Goal: Task Accomplishment & Management: Use online tool/utility

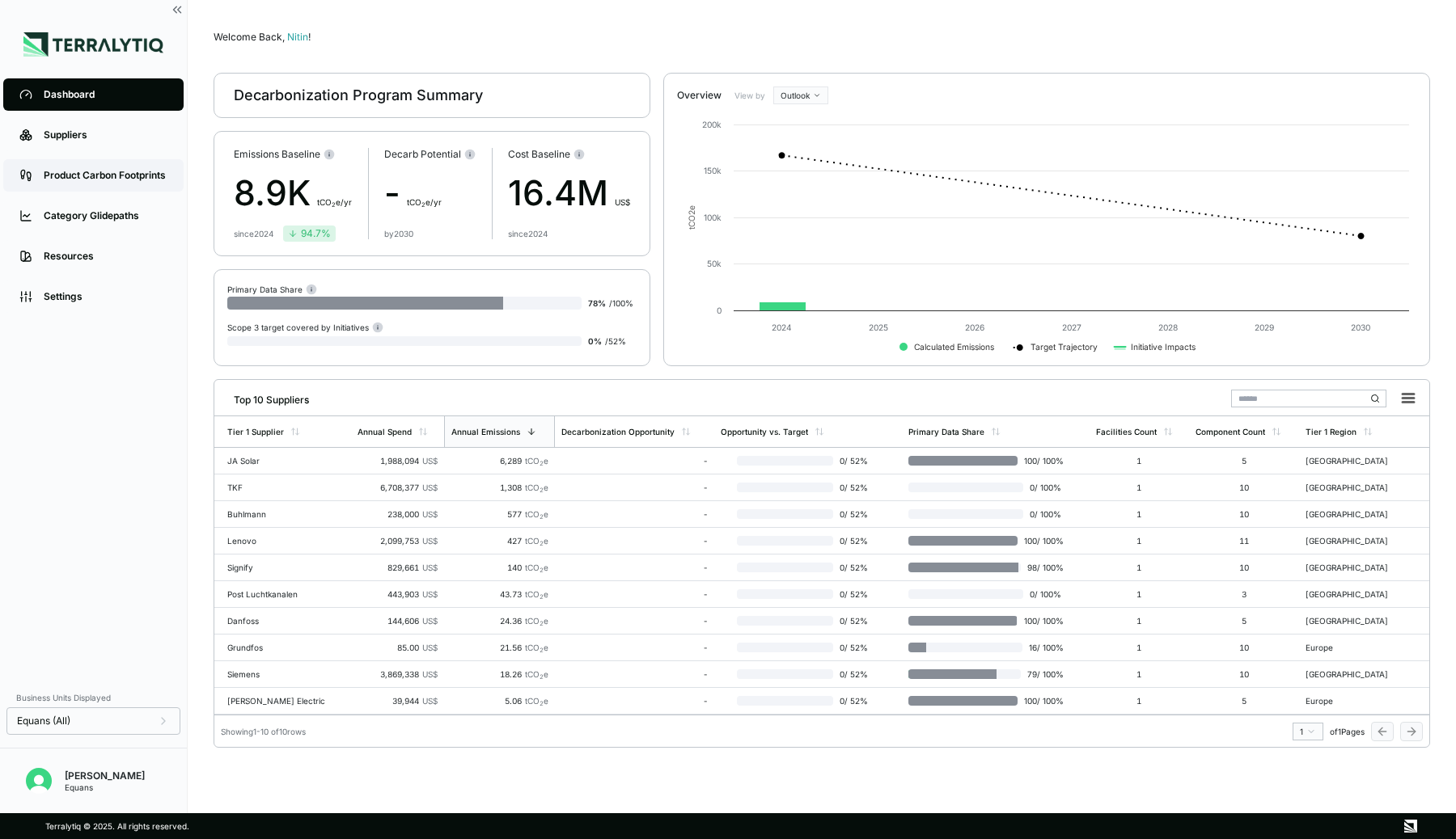
click at [49, 179] on div "Product Carbon Footprints" at bounding box center [105, 176] width 124 height 13
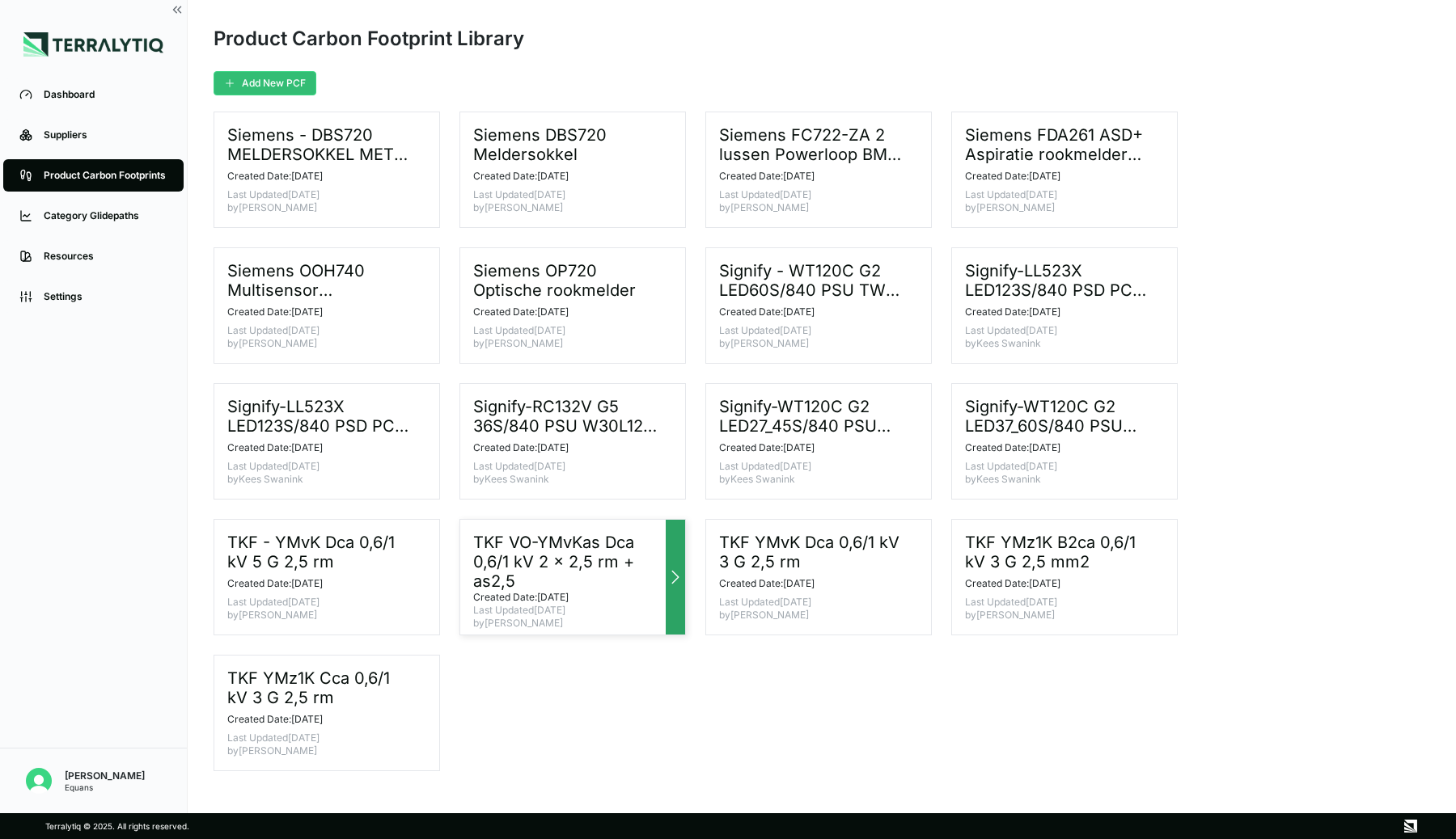
click at [614, 533] on h3 "TKF VO-YMvKas Dca 0,6/1 kV 2 x 2,5 rm + as2,5" at bounding box center [566, 562] width 186 height 58
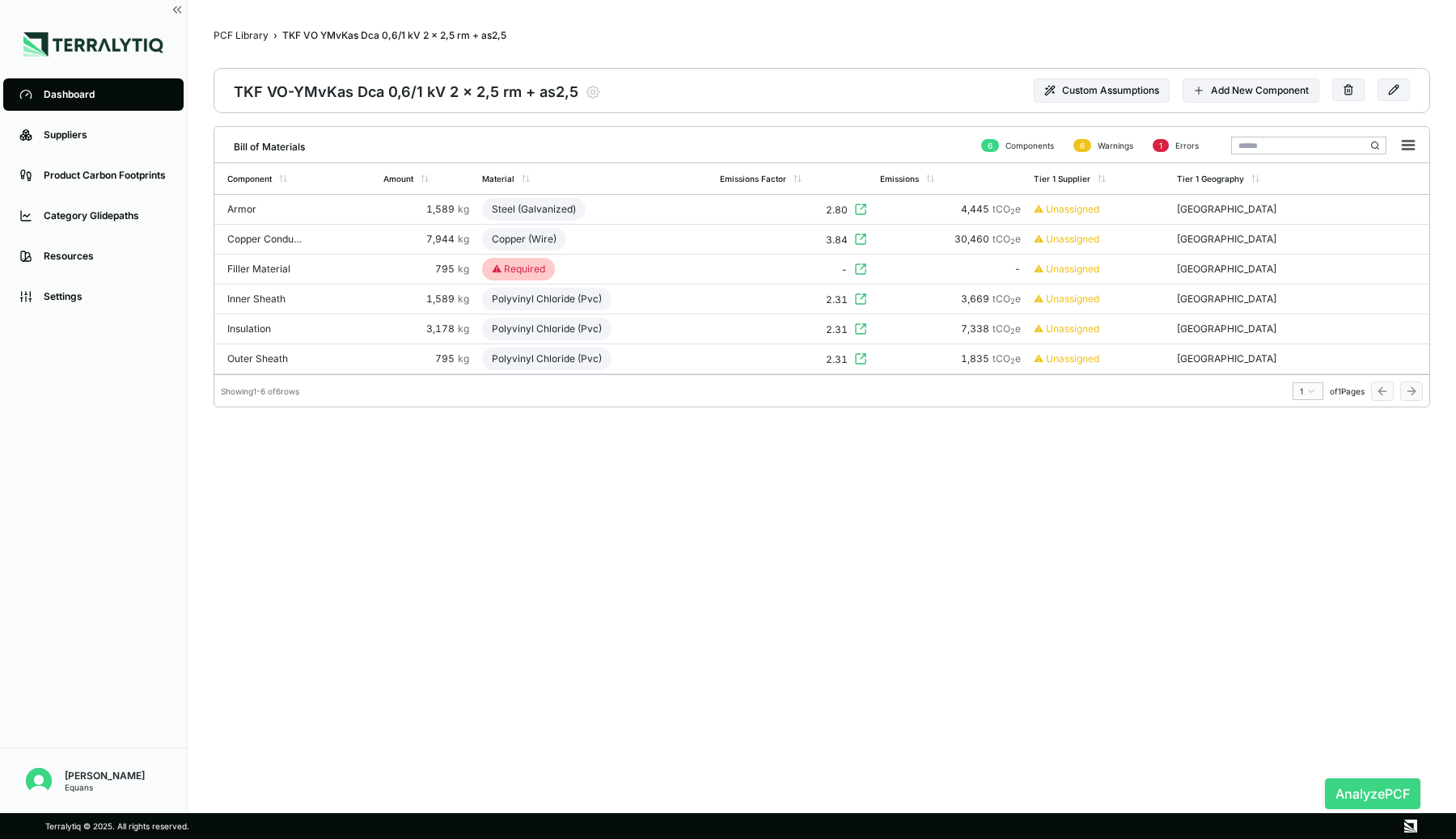
click at [1343, 781] on button "Analyze PCF" at bounding box center [1373, 794] width 96 height 31
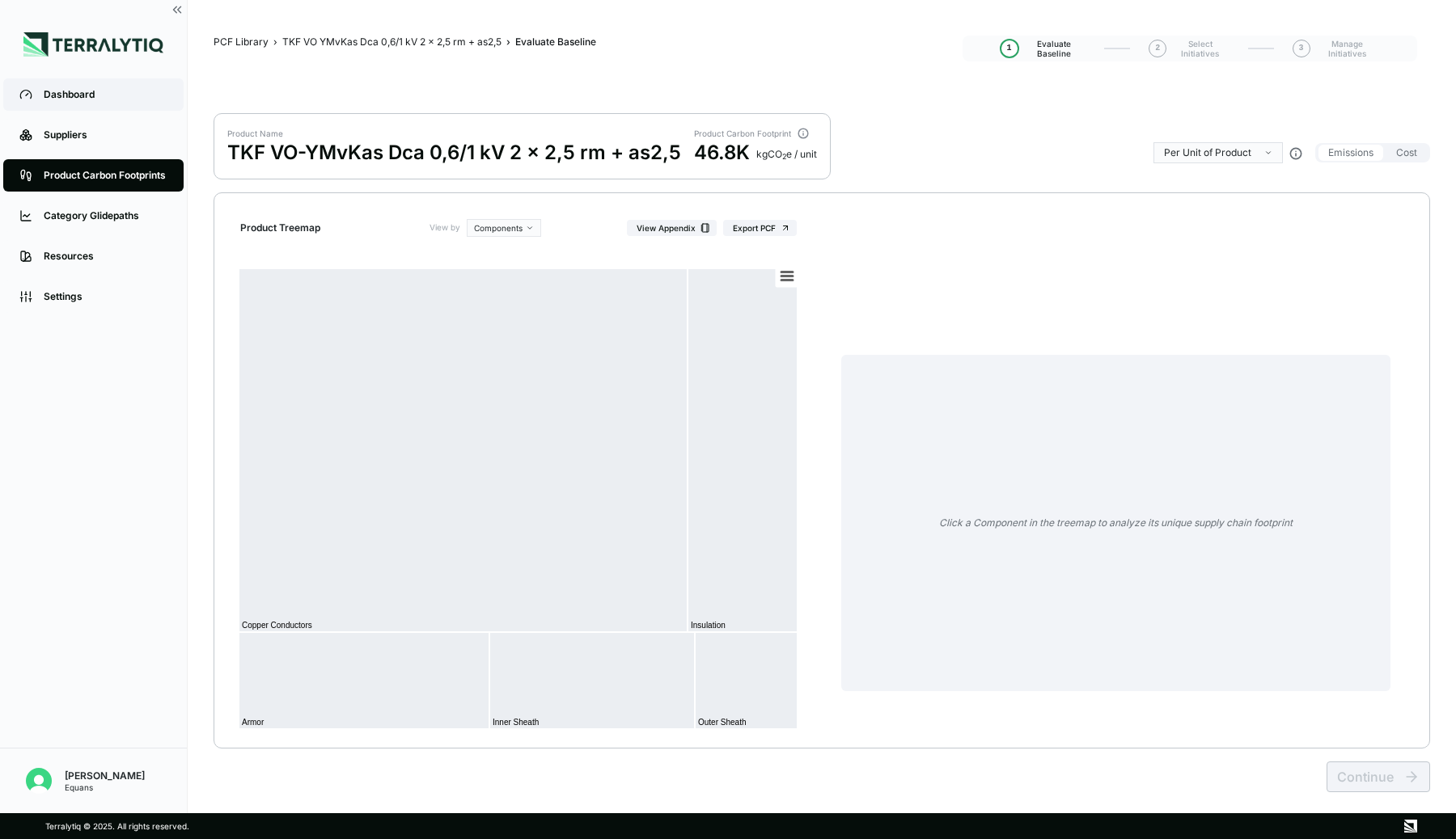
click at [64, 88] on div "Dashboard" at bounding box center [105, 95] width 124 height 13
